Goal: Task Accomplishment & Management: Manage account settings

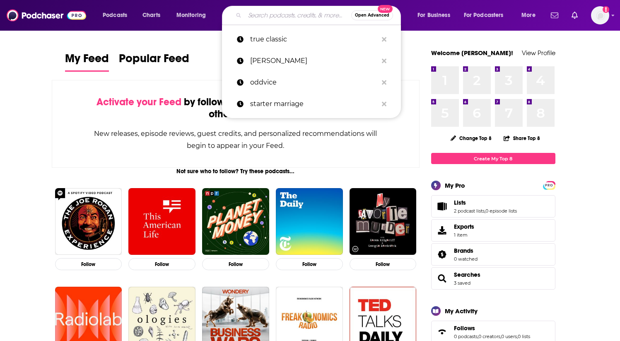
click at [276, 19] on input "Search podcasts, credits, & more..." at bounding box center [298, 15] width 106 height 13
paste input "[URL][DOMAIN_NAME]"
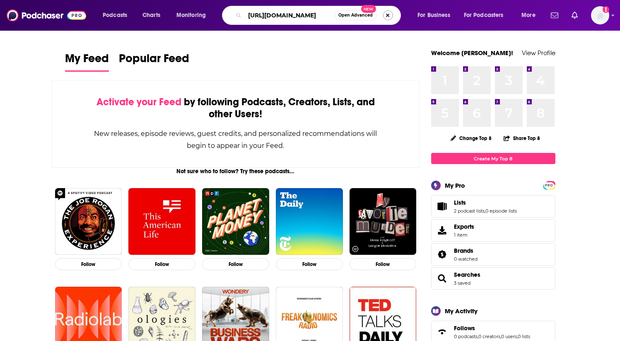
type input "[URL][DOMAIN_NAME]"
click at [388, 16] on button "Search podcasts, credits, & more..." at bounding box center [388, 15] width 10 height 10
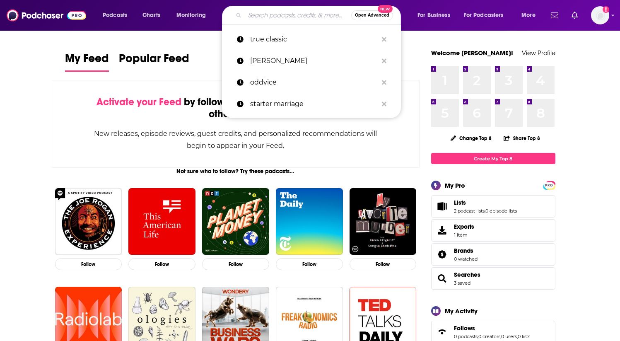
paste input "No Guilt Mom | Overcoming Mom Guilt, Parenting Tips, & Self Care for Moms"
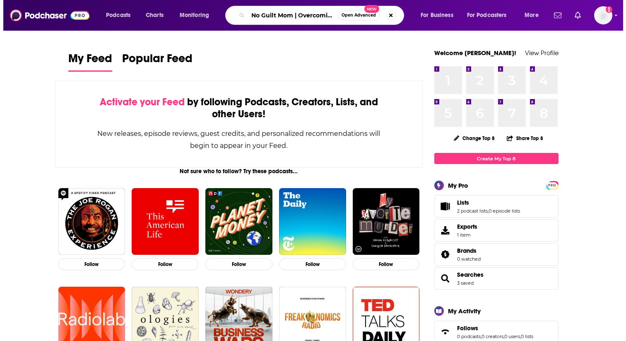
scroll to position [0, 149]
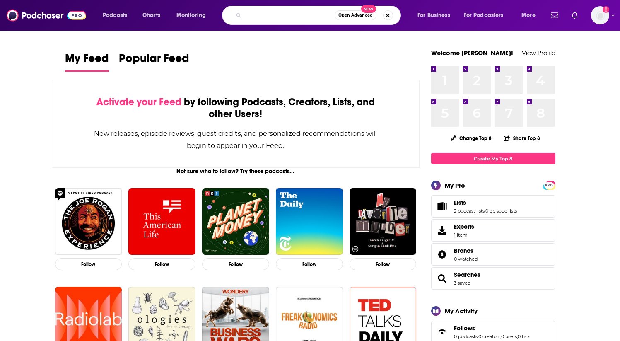
type input "No Guilt Mom | Overcoming Mom Guilt, Parenting Tips, & Self Care for Moms"
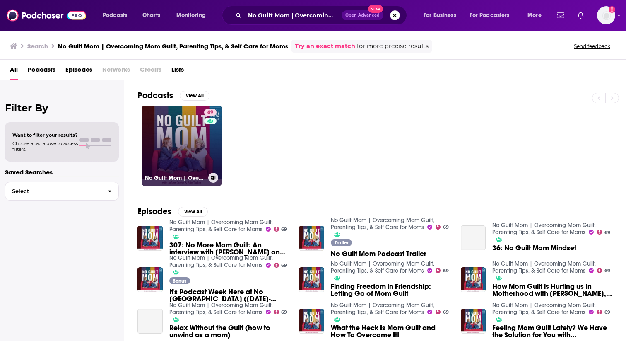
click at [187, 139] on link "69 No Guilt Mom | Overcoming Mom Guilt, Parenting Tips, & Self Care for Moms" at bounding box center [182, 146] width 80 height 80
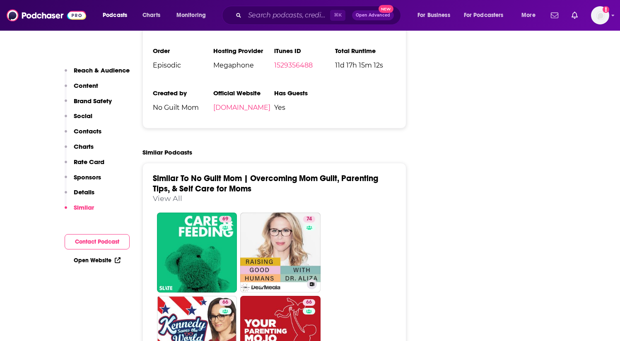
scroll to position [1686, 0]
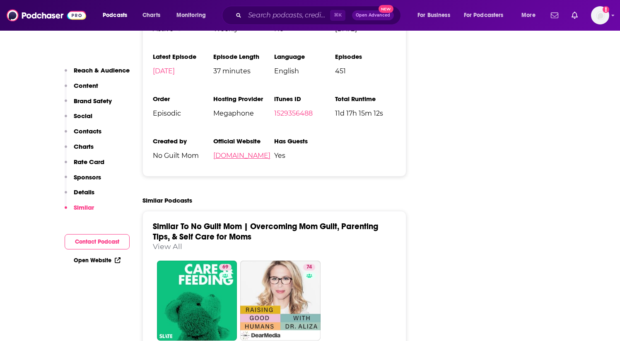
click at [248, 152] on link "[DOMAIN_NAME]" at bounding box center [241, 156] width 57 height 8
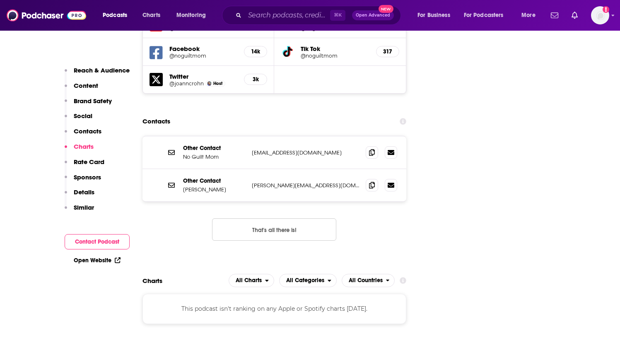
scroll to position [1025, 0]
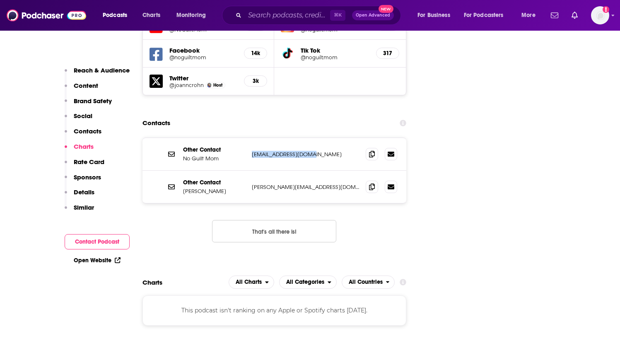
drag, startPoint x: 313, startPoint y: 105, endPoint x: 250, endPoint y: 105, distance: 63.4
click at [250, 138] on div "Other Contact No Guilt Mom [EMAIL_ADDRESS][DOMAIN_NAME] [EMAIL_ADDRESS][DOMAIN_…" at bounding box center [274, 154] width 264 height 33
copy p "[EMAIL_ADDRESS][DOMAIN_NAME]"
drag, startPoint x: 317, startPoint y: 137, endPoint x: 247, endPoint y: 137, distance: 69.6
click at [247, 171] on div "Other Contact [PERSON_NAME] [PERSON_NAME][EMAIL_ADDRESS][DOMAIN_NAME] [PERSON_N…" at bounding box center [274, 187] width 264 height 32
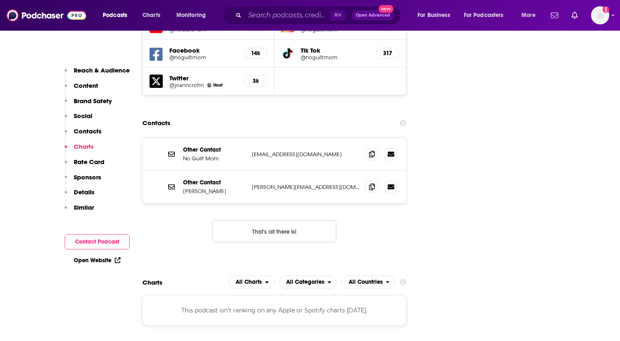
click at [319, 183] on p "[PERSON_NAME][EMAIL_ADDRESS][DOMAIN_NAME]" at bounding box center [306, 186] width 108 height 7
drag, startPoint x: 314, startPoint y: 137, endPoint x: 250, endPoint y: 138, distance: 64.2
click at [250, 171] on div "Other Contact [PERSON_NAME] [PERSON_NAME][EMAIL_ADDRESS][DOMAIN_NAME] [PERSON_N…" at bounding box center [274, 187] width 264 height 32
copy p "[PERSON_NAME][EMAIL_ADDRESS][DOMAIN_NAME]"
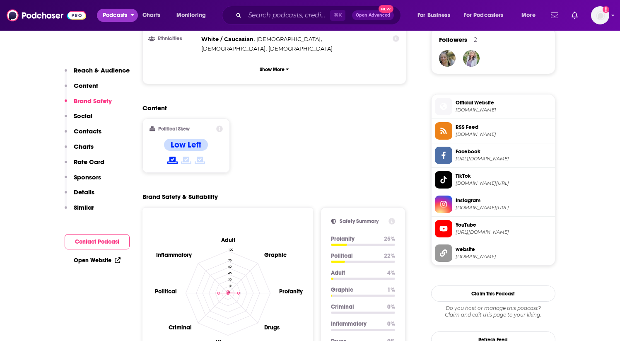
click at [111, 20] on span "Podcasts" at bounding box center [115, 16] width 24 height 12
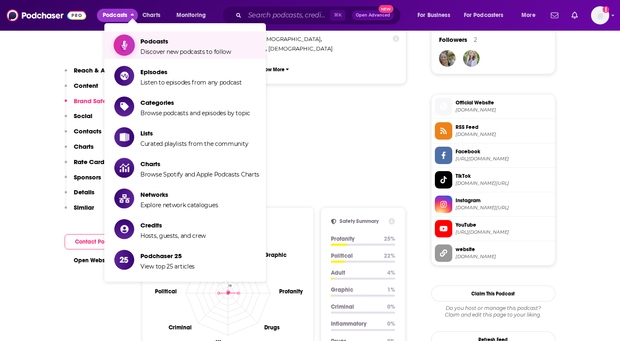
click at [165, 46] on span "Podcasts Discover new podcasts to follow" at bounding box center [185, 45] width 91 height 21
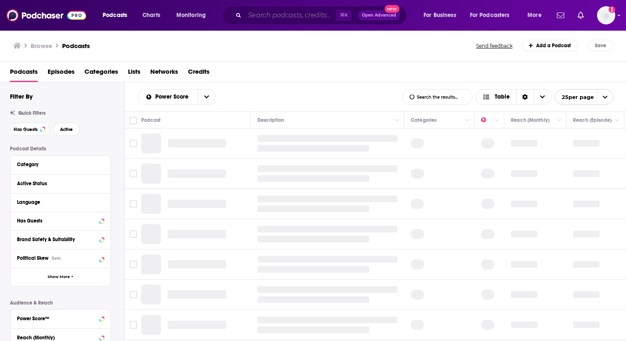
click at [269, 15] on input "Search podcasts, credits, & more..." at bounding box center [291, 15] width 92 height 13
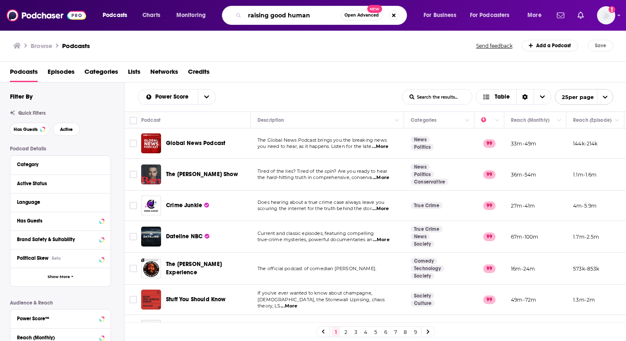
type input "raising good humans"
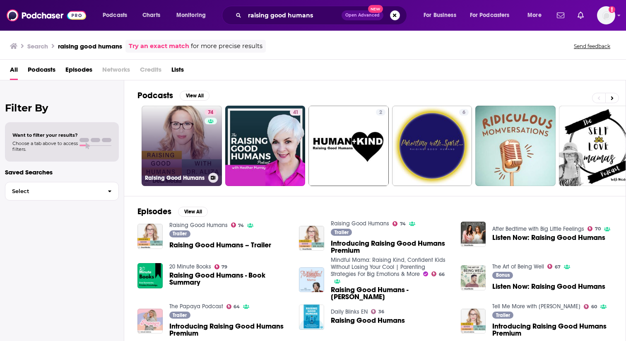
click at [186, 135] on link "74 Raising Good Humans" at bounding box center [182, 146] width 80 height 80
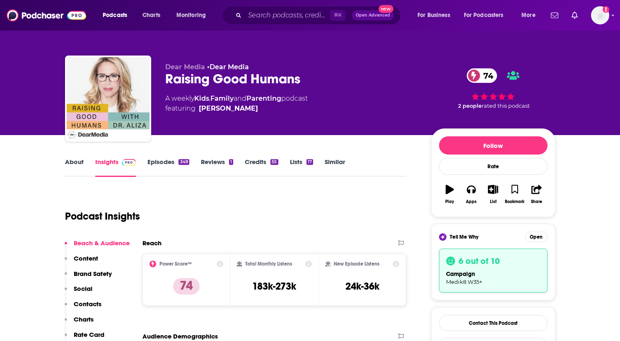
scroll to position [77, 0]
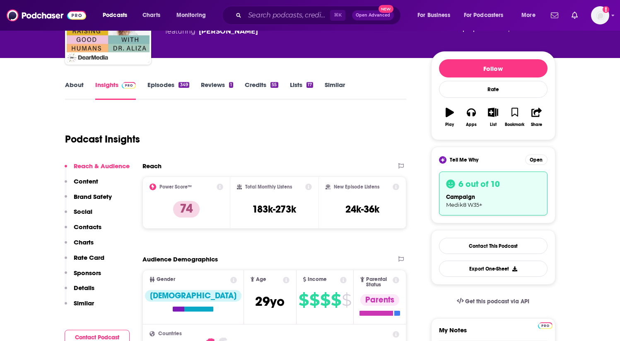
click at [333, 84] on link "Similar" at bounding box center [335, 90] width 20 height 19
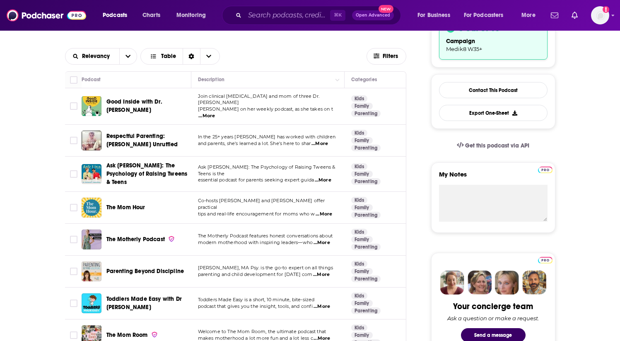
scroll to position [77, 0]
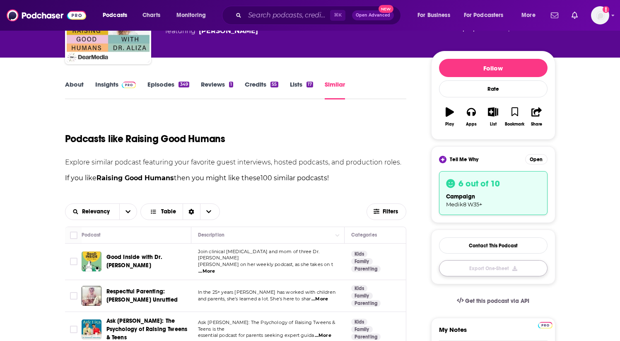
click at [496, 270] on button "Export One-Sheet" at bounding box center [493, 268] width 108 height 16
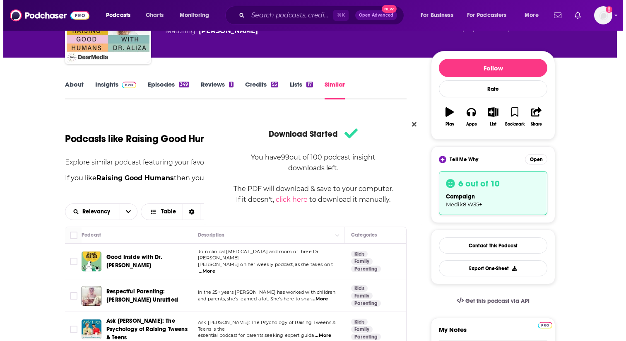
scroll to position [0, 0]
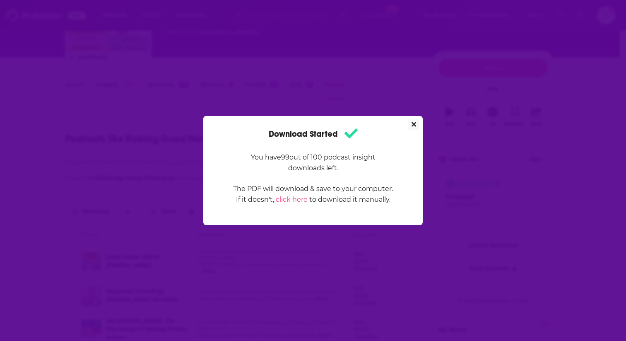
click at [414, 122] on icon "Close" at bounding box center [414, 124] width 5 height 7
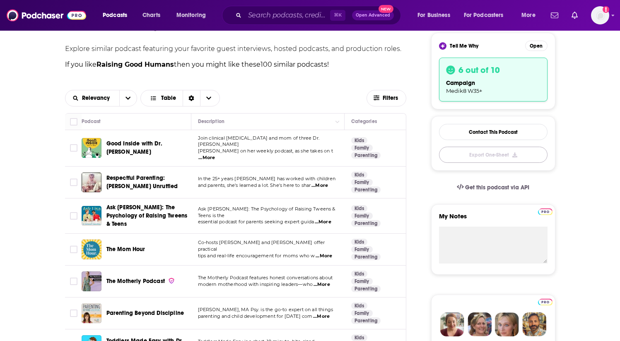
scroll to position [192, 0]
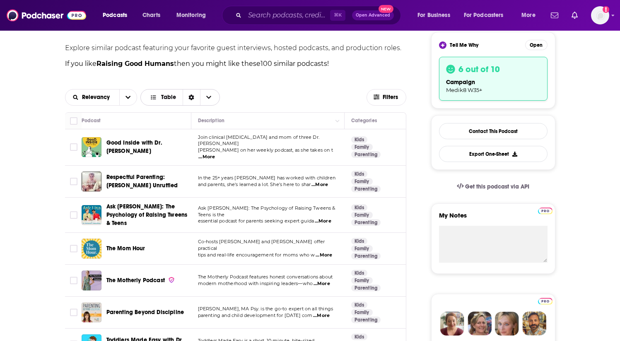
click at [212, 96] on span "Choose View" at bounding box center [208, 97] width 17 height 16
click at [126, 97] on icon "open menu" at bounding box center [127, 97] width 5 height 6
click at [127, 97] on icon "close menu" at bounding box center [128, 97] width 5 height 3
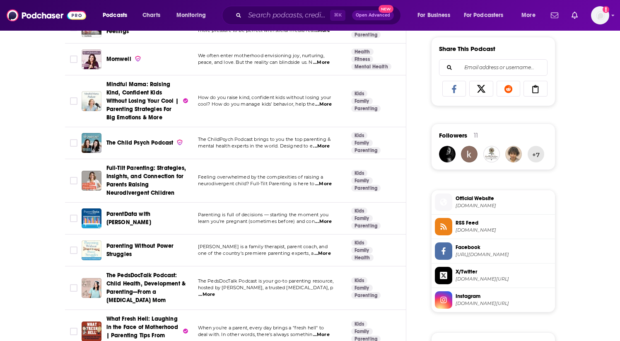
scroll to position [223, 0]
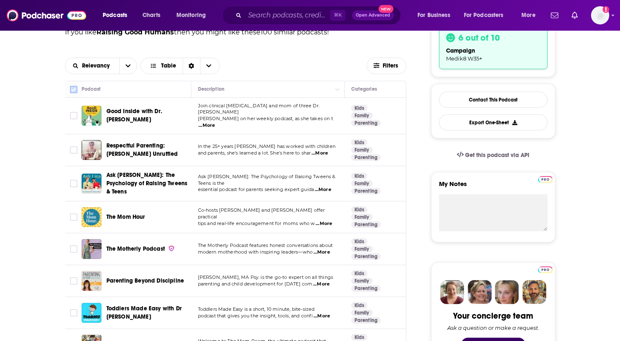
click at [73, 92] on input "Toggle select all" at bounding box center [73, 89] width 7 height 7
checkbox input "true"
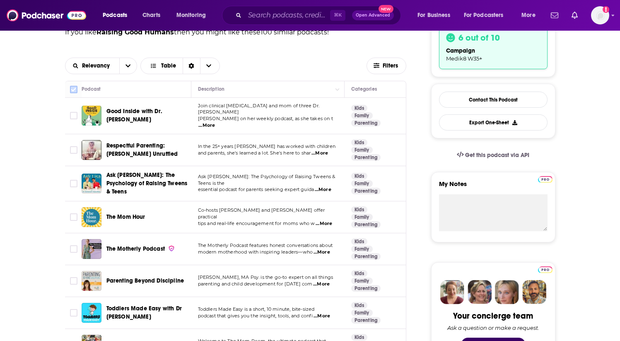
checkbox input "true"
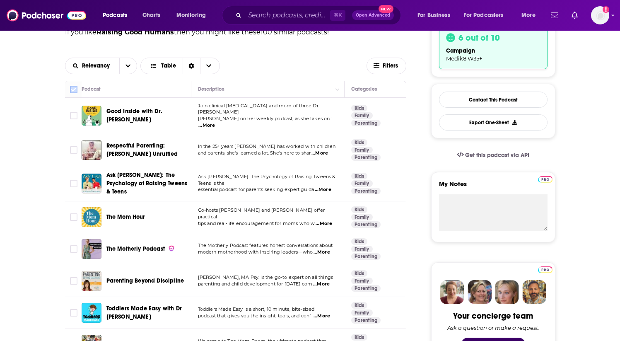
checkbox input "true"
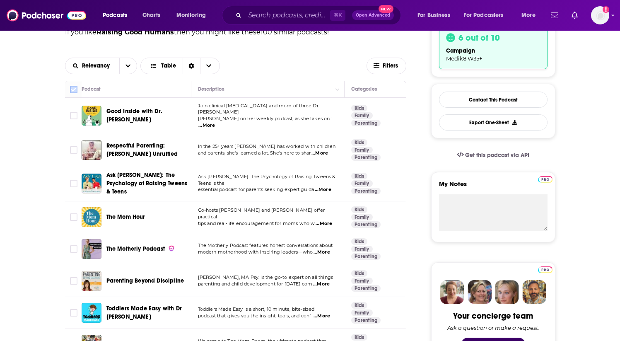
checkbox input "true"
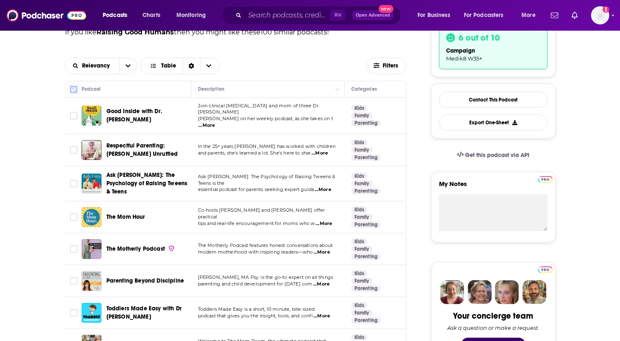
checkbox input "true"
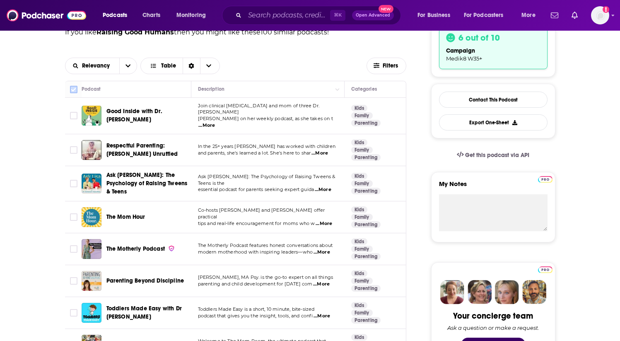
checkbox input "true"
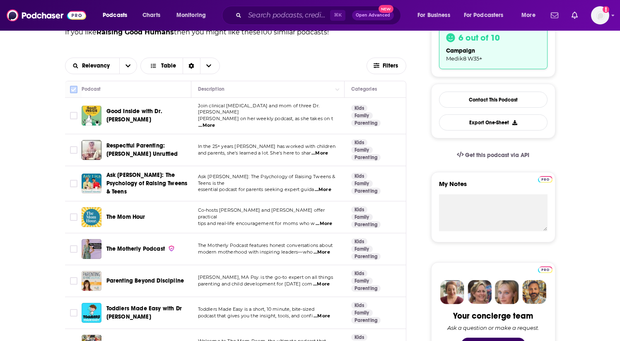
checkbox input "true"
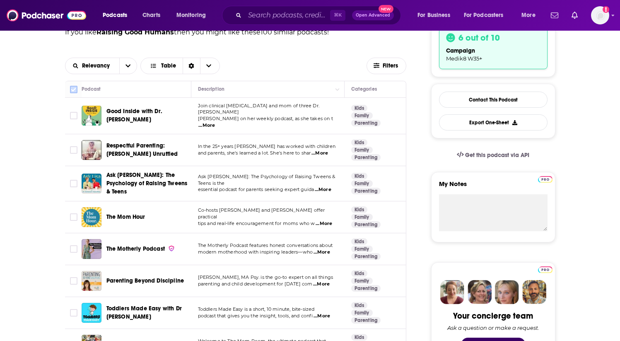
checkbox input "true"
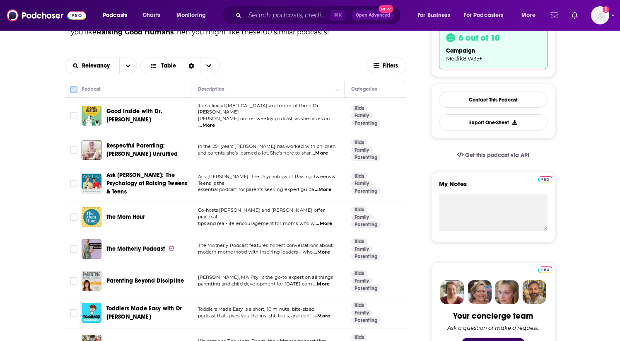
checkbox input "true"
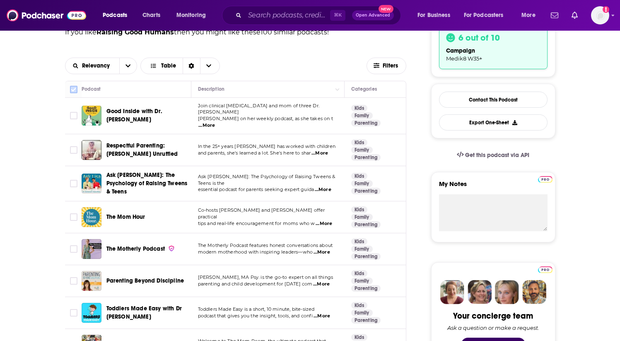
checkbox input "true"
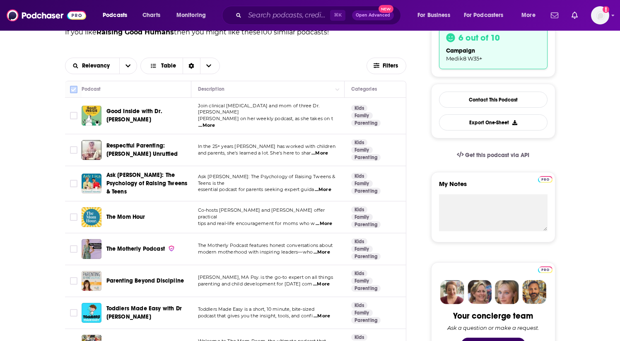
checkbox input "true"
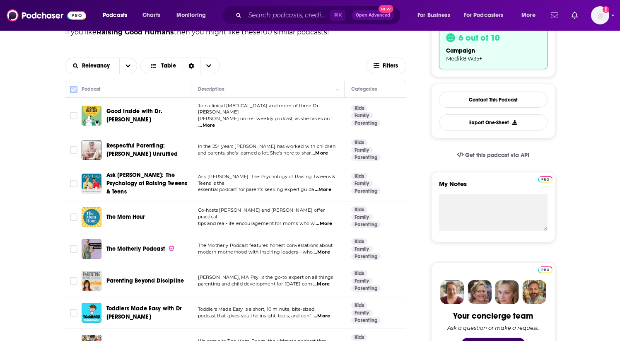
checkbox input "true"
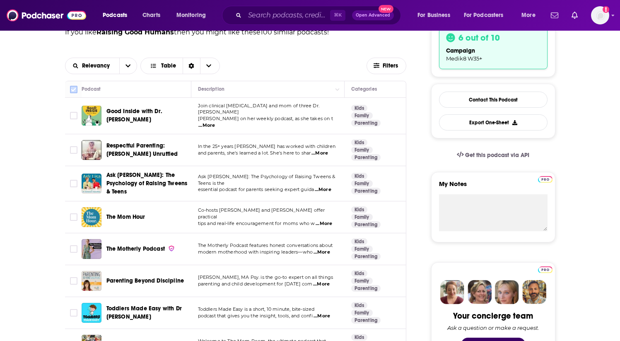
checkbox input "true"
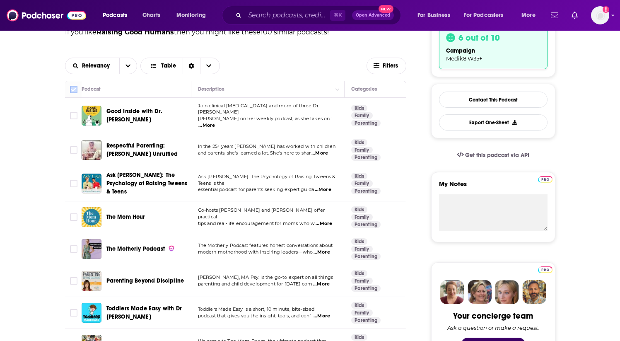
checkbox input "true"
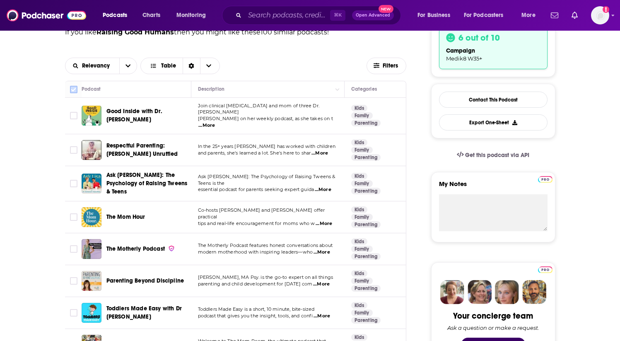
checkbox input "true"
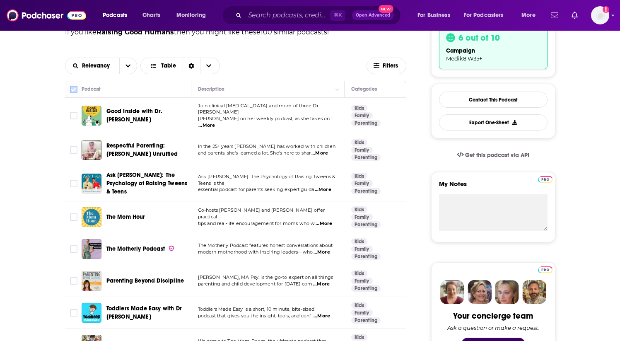
checkbox input "true"
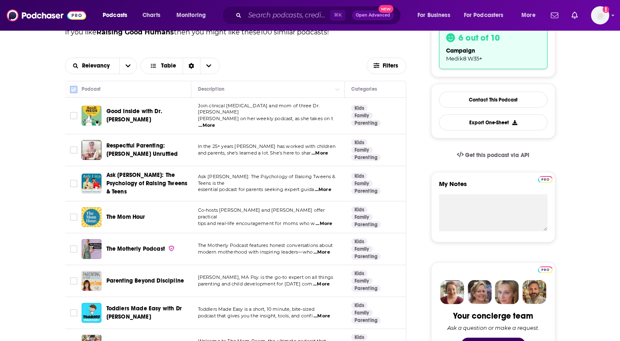
checkbox input "true"
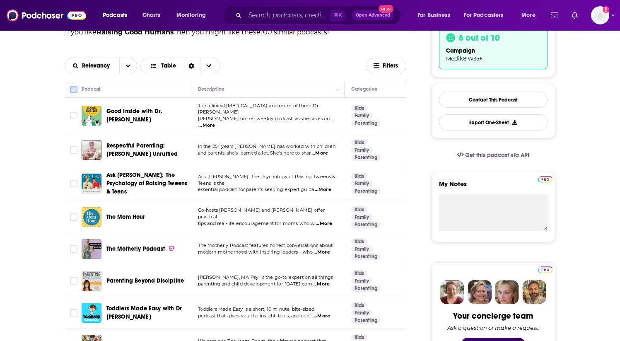
checkbox input "true"
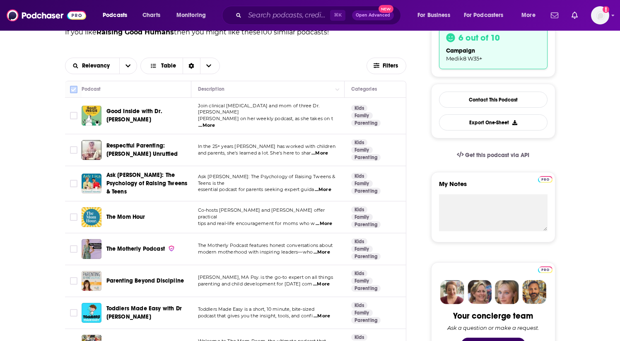
checkbox input "true"
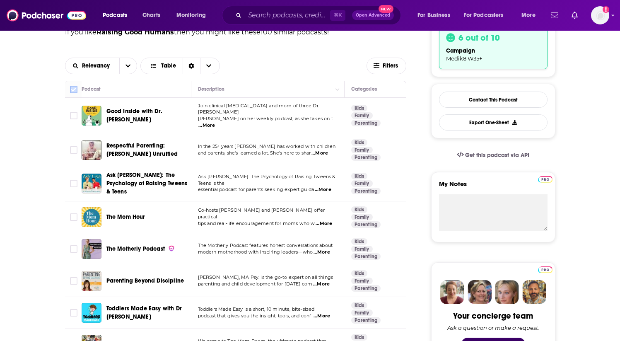
checkbox input "true"
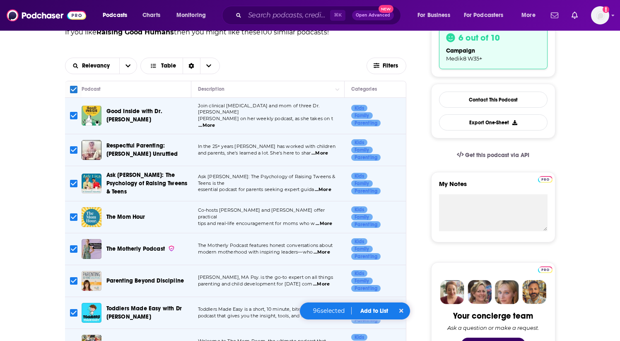
click at [375, 311] on button "Add to List" at bounding box center [374, 310] width 41 height 7
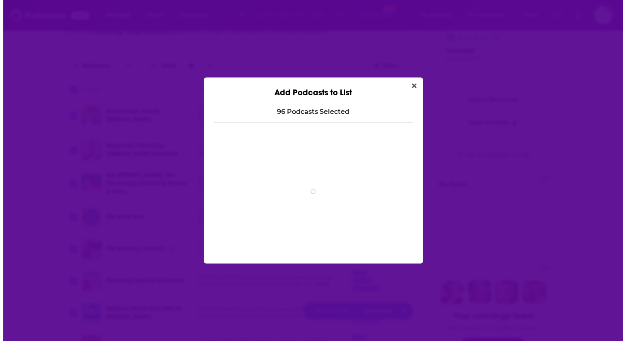
scroll to position [0, 0]
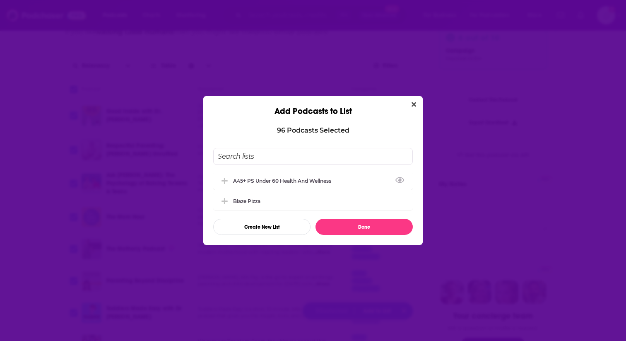
click at [255, 156] on input "Add Podcast To List" at bounding box center [313, 156] width 200 height 17
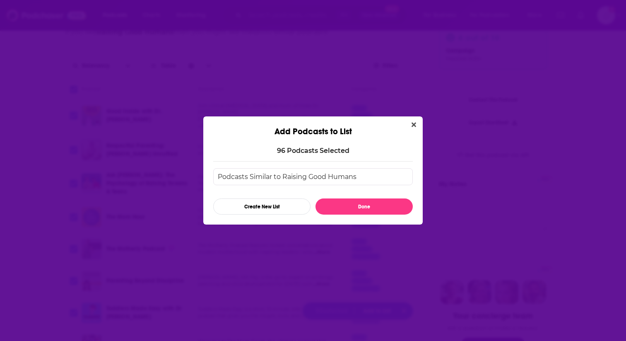
type input "Podcasts Similar to Raising Good Humans"
click at [378, 215] on div "96 Podcast s Selected Podcasts Similar to Raising Good Humans Create New List D…" at bounding box center [312, 181] width 219 height 88
click at [366, 203] on button "Done" at bounding box center [364, 206] width 97 height 16
checkbox input "false"
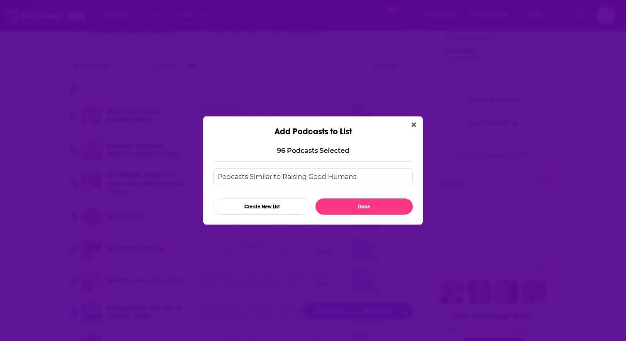
checkbox input "false"
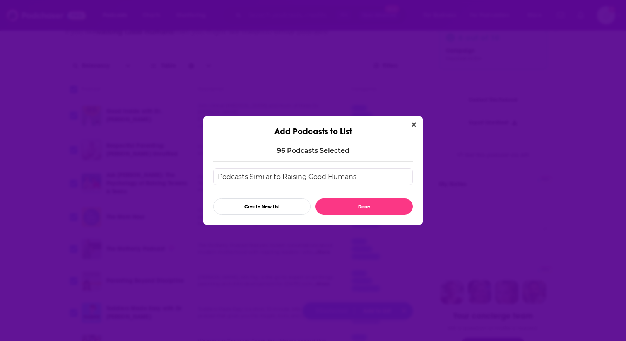
checkbox input "false"
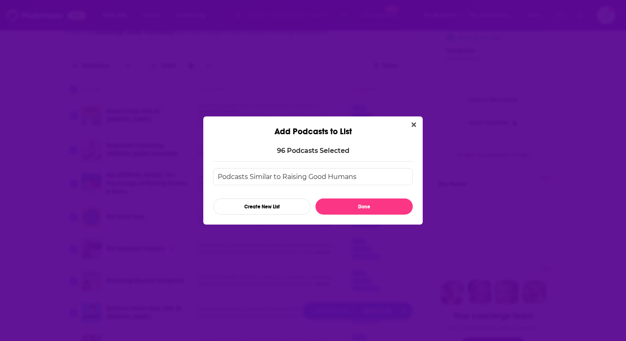
checkbox input "false"
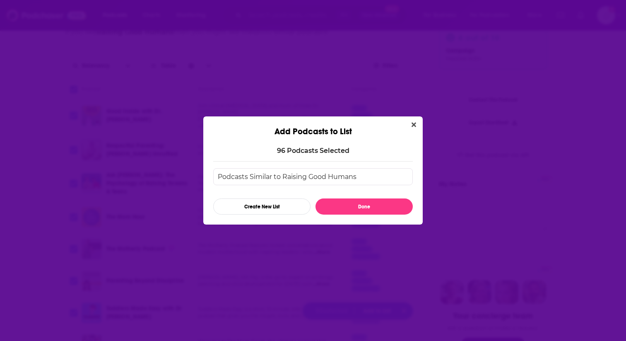
checkbox input "false"
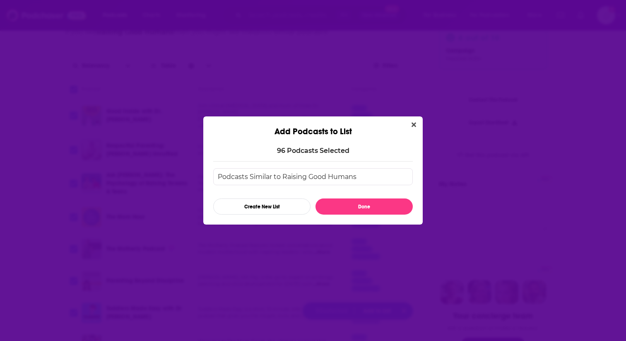
checkbox input "false"
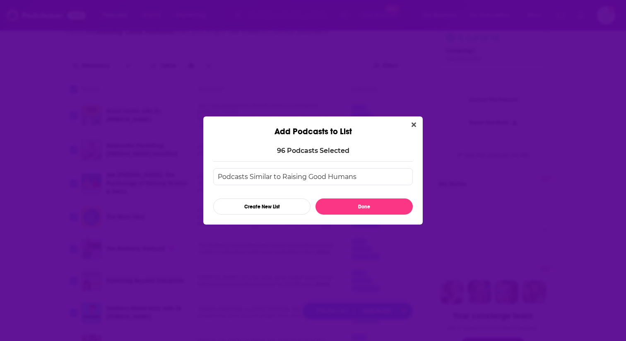
checkbox input "false"
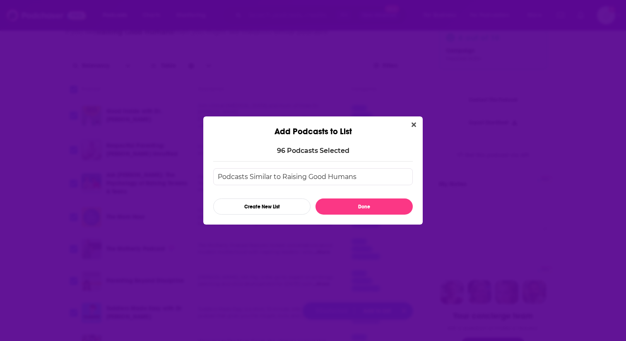
checkbox input "false"
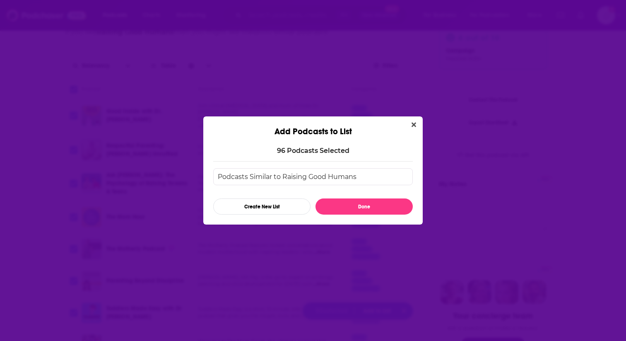
checkbox input "false"
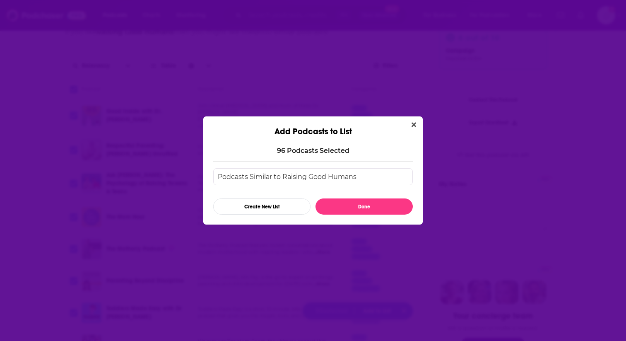
checkbox input "false"
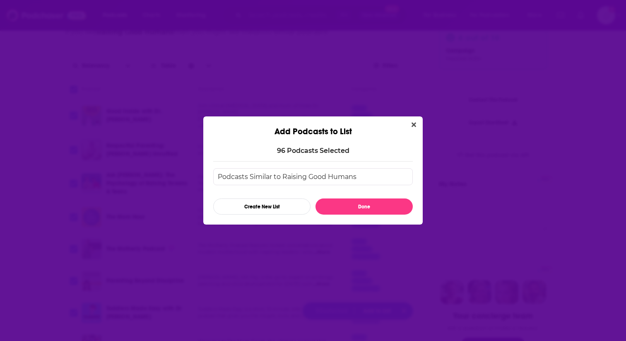
checkbox input "false"
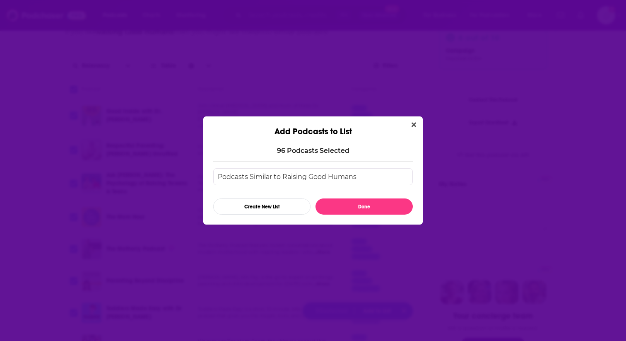
checkbox input "false"
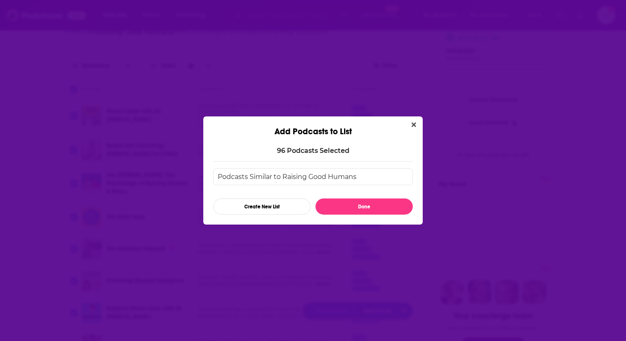
checkbox input "false"
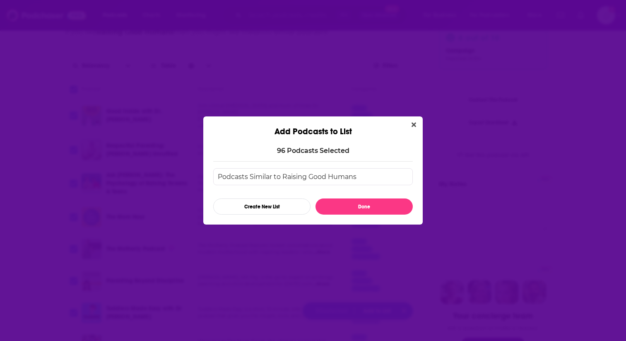
checkbox input "false"
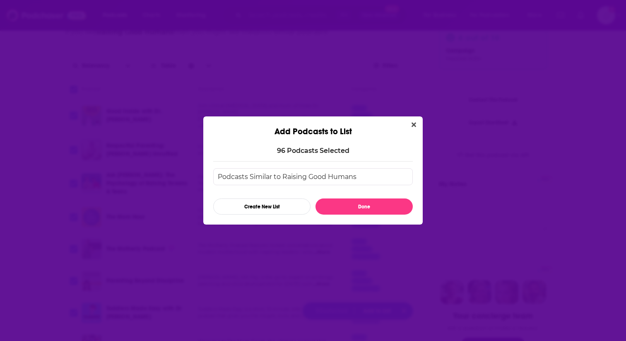
checkbox input "false"
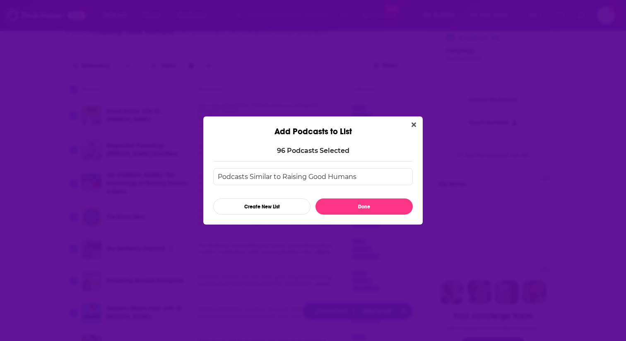
checkbox input "false"
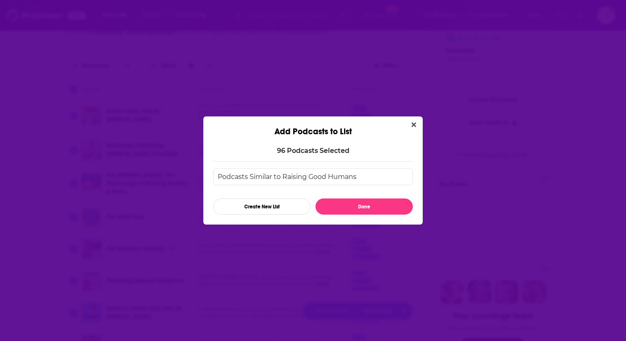
checkbox input "false"
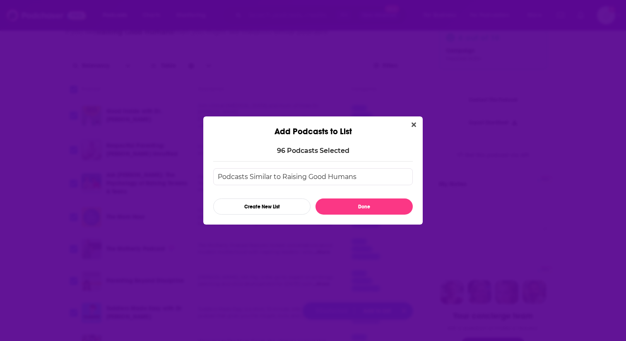
checkbox input "false"
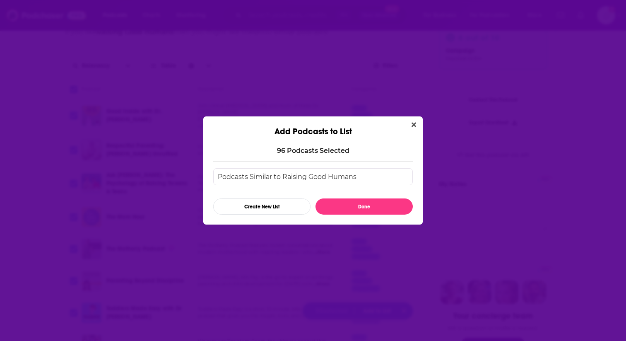
checkbox input "false"
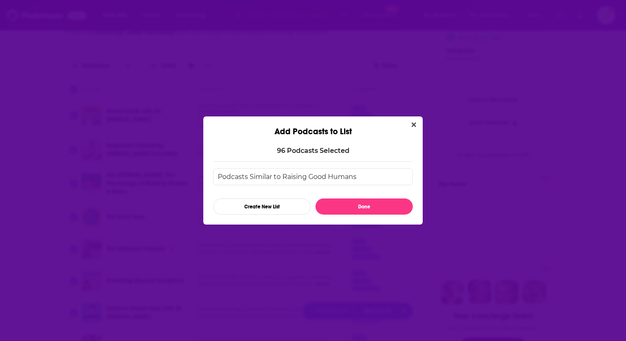
checkbox input "false"
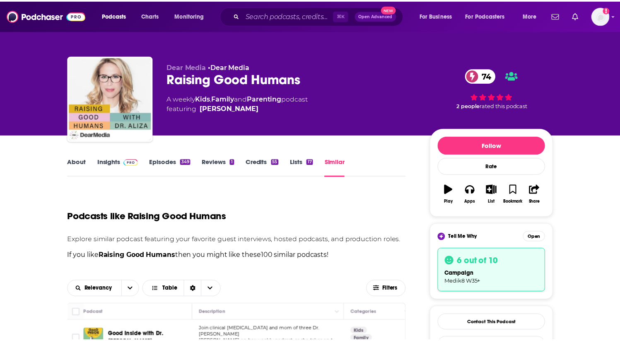
scroll to position [223, 0]
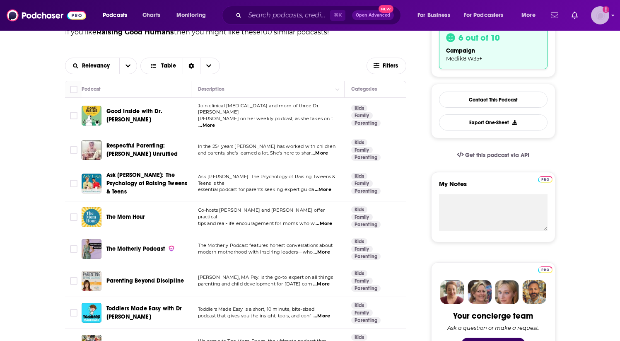
click at [595, 13] on img "Logged in as KevinZ" at bounding box center [600, 15] width 18 height 18
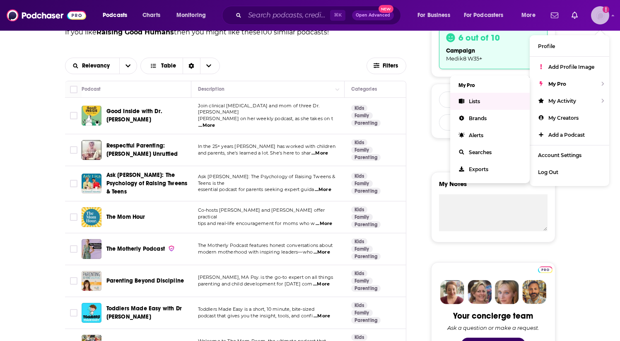
click at [492, 99] on link "Lists" at bounding box center [490, 101] width 80 height 17
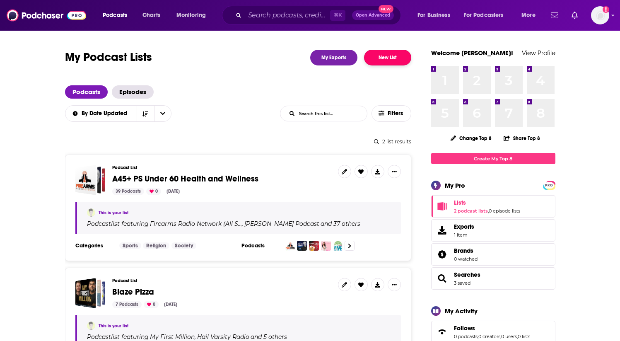
click at [386, 60] on button "New List" at bounding box center [387, 58] width 47 height 16
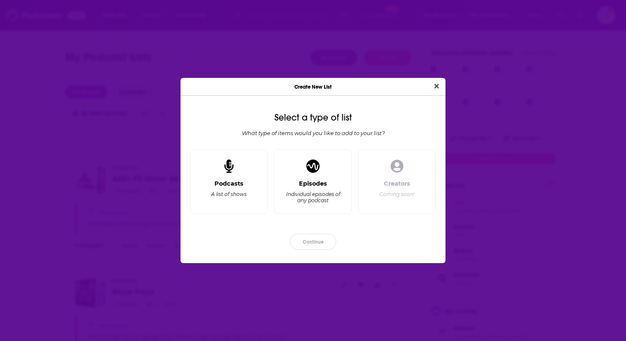
click at [438, 86] on icon "Close" at bounding box center [436, 86] width 5 height 7
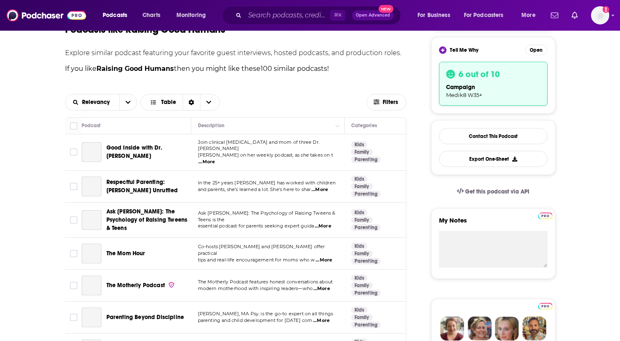
scroll to position [185, 0]
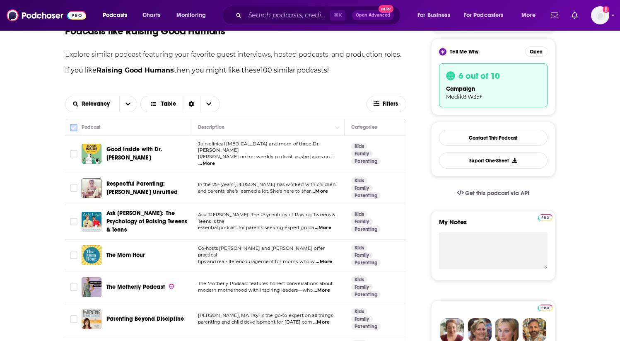
click at [71, 128] on input "Toggle select all" at bounding box center [73, 127] width 7 height 7
checkbox input "true"
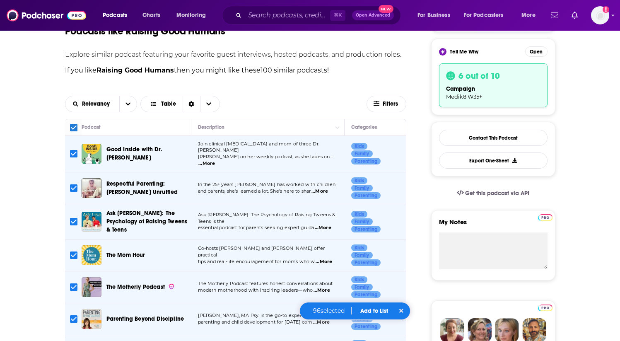
click at [384, 312] on button "Add to List" at bounding box center [374, 310] width 41 height 7
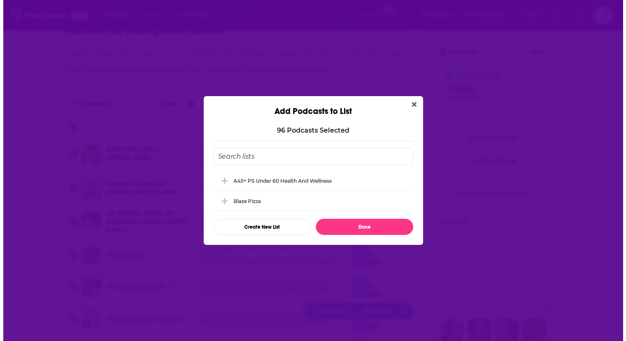
scroll to position [0, 0]
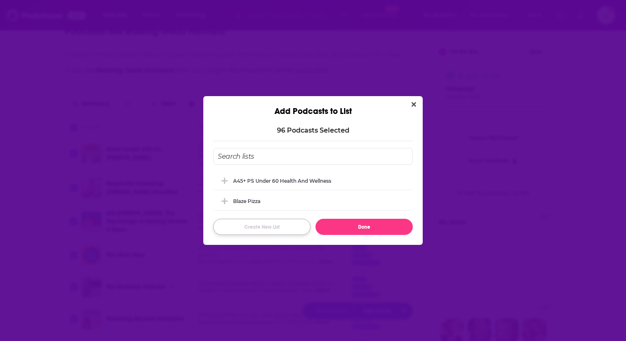
click at [249, 229] on button "Create New List" at bounding box center [261, 227] width 97 height 16
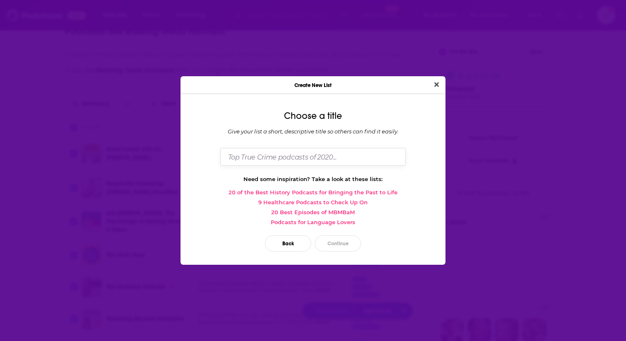
click at [290, 153] on input "Dialog" at bounding box center [313, 157] width 186 height 18
click at [336, 246] on button "Continue" at bounding box center [338, 243] width 46 height 16
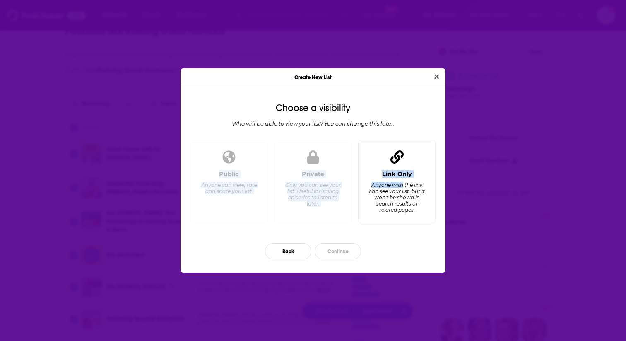
drag, startPoint x: 225, startPoint y: 170, endPoint x: 402, endPoint y: 187, distance: 177.6
click at [402, 187] on div "Public Anyone can view, rate and share your list. Private Only you can see your…" at bounding box center [313, 185] width 252 height 90
click at [395, 159] on icon "Dialog" at bounding box center [396, 156] width 13 height 13
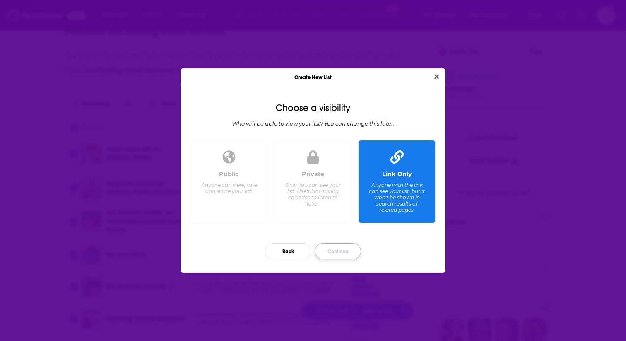
click at [346, 249] on button "Continue" at bounding box center [338, 251] width 46 height 16
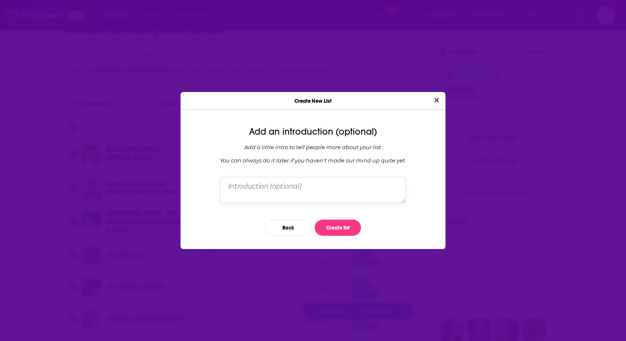
click at [294, 183] on textarea "Dialog" at bounding box center [313, 190] width 186 height 26
click at [335, 231] on button "Create list" at bounding box center [338, 227] width 46 height 16
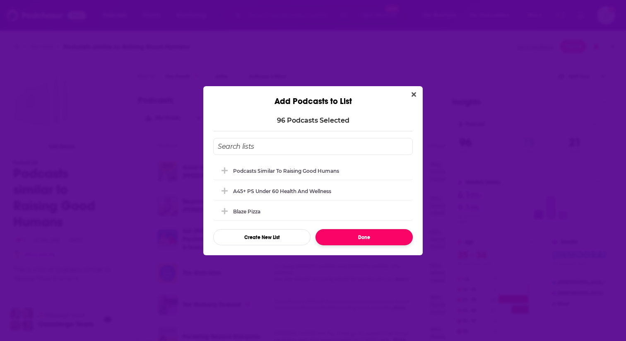
click at [377, 237] on button "Done" at bounding box center [364, 237] width 97 height 16
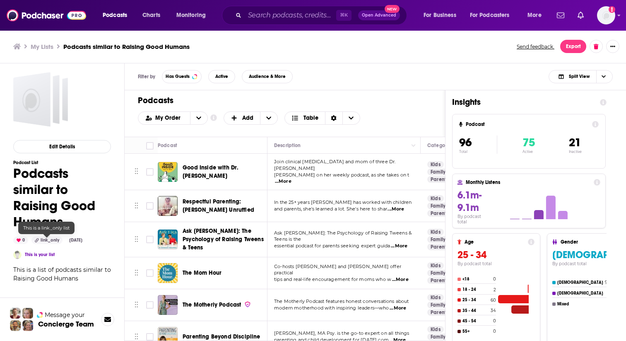
click at [43, 241] on div "link_only" at bounding box center [46, 239] width 31 height 7
click at [598, 13] on img "Logged in as KevinZ" at bounding box center [606, 15] width 18 height 18
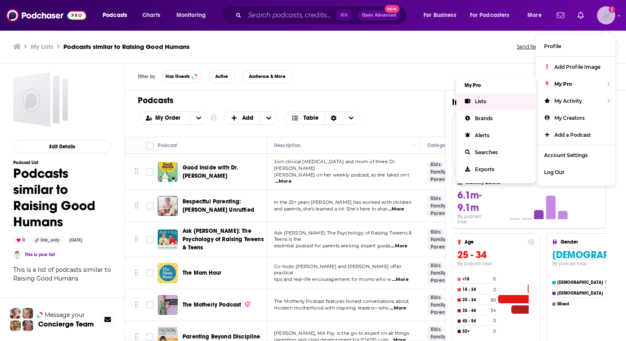
click at [491, 102] on link "Lists" at bounding box center [496, 101] width 80 height 17
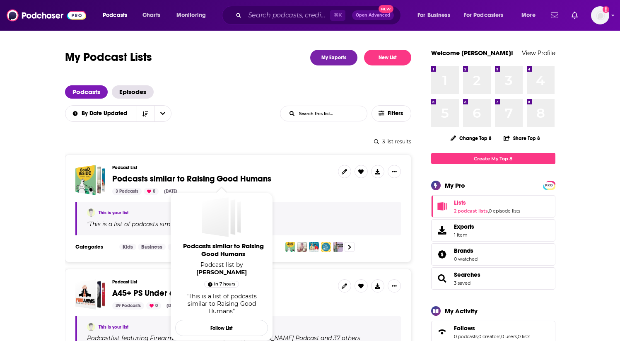
click at [208, 177] on span "Podcasts similar to Raising Good Humans" at bounding box center [191, 178] width 159 height 10
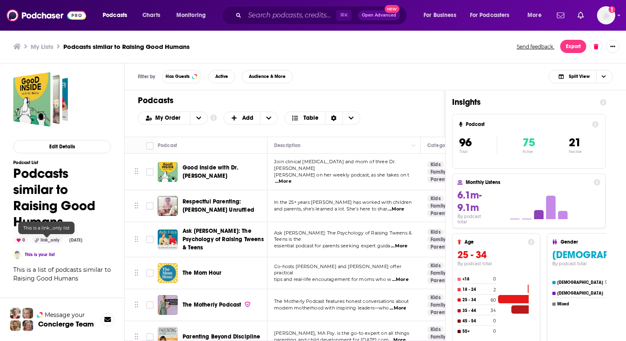
click at [49, 239] on div "link_only" at bounding box center [46, 239] width 31 height 7
click at [572, 48] on button "Export" at bounding box center [573, 46] width 26 height 13
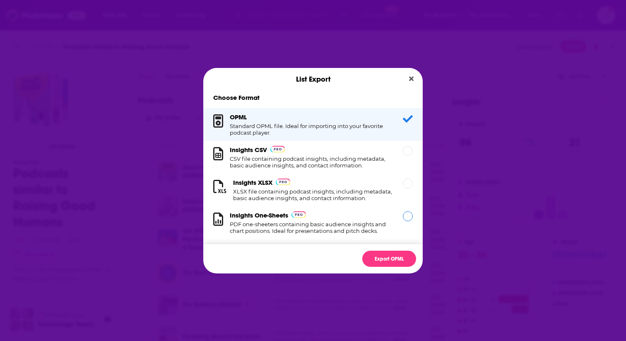
click at [267, 219] on h3 "Insights One-Sheets" at bounding box center [259, 215] width 58 height 8
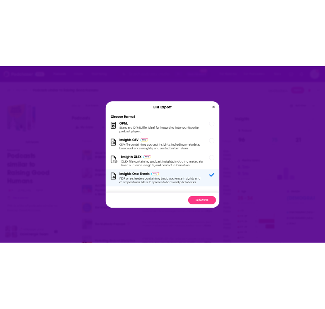
scroll to position [15, 0]
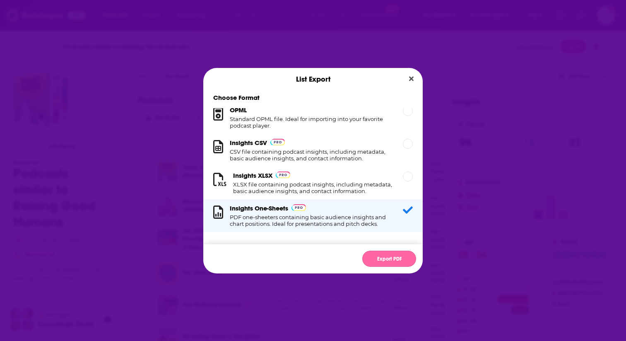
click at [390, 258] on button "Export PDF" at bounding box center [389, 259] width 54 height 16
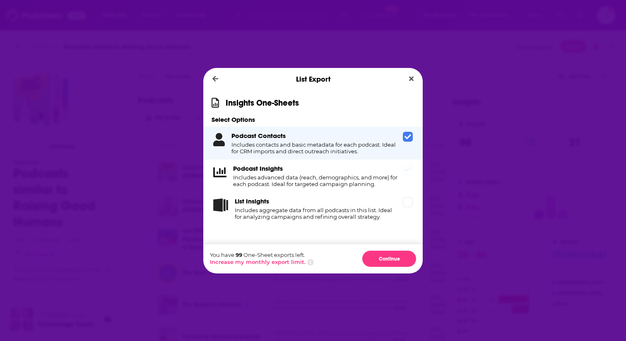
click at [409, 179] on div "Podcast Insights Includes advanced data (reach, demographics, and more) for eac…" at bounding box center [312, 175] width 219 height 33
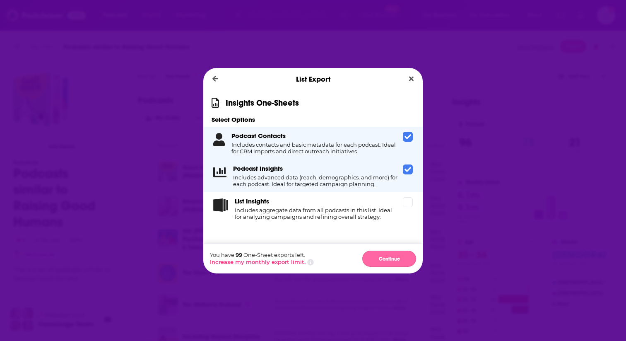
click at [390, 260] on button "Continue" at bounding box center [389, 259] width 54 height 16
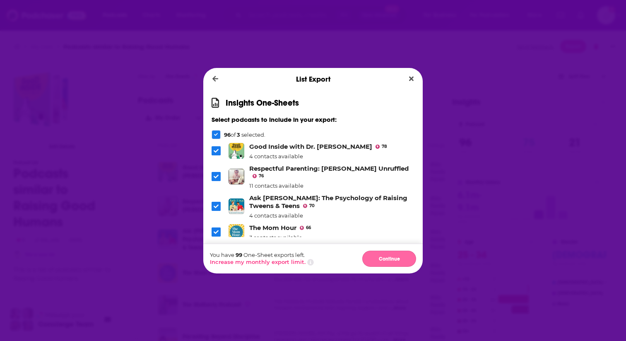
click at [391, 260] on button "Continue" at bounding box center [389, 259] width 54 height 16
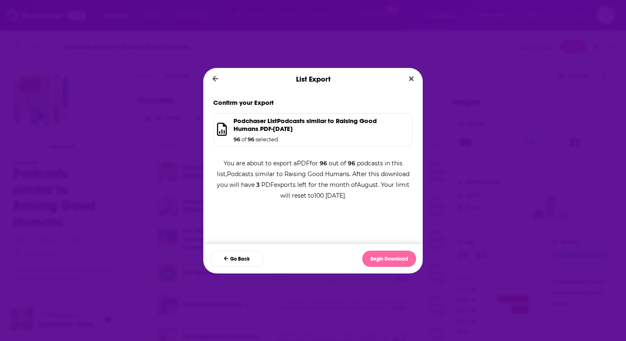
click at [400, 265] on button "Begin Download" at bounding box center [389, 259] width 54 height 16
